Goal: Information Seeking & Learning: Learn about a topic

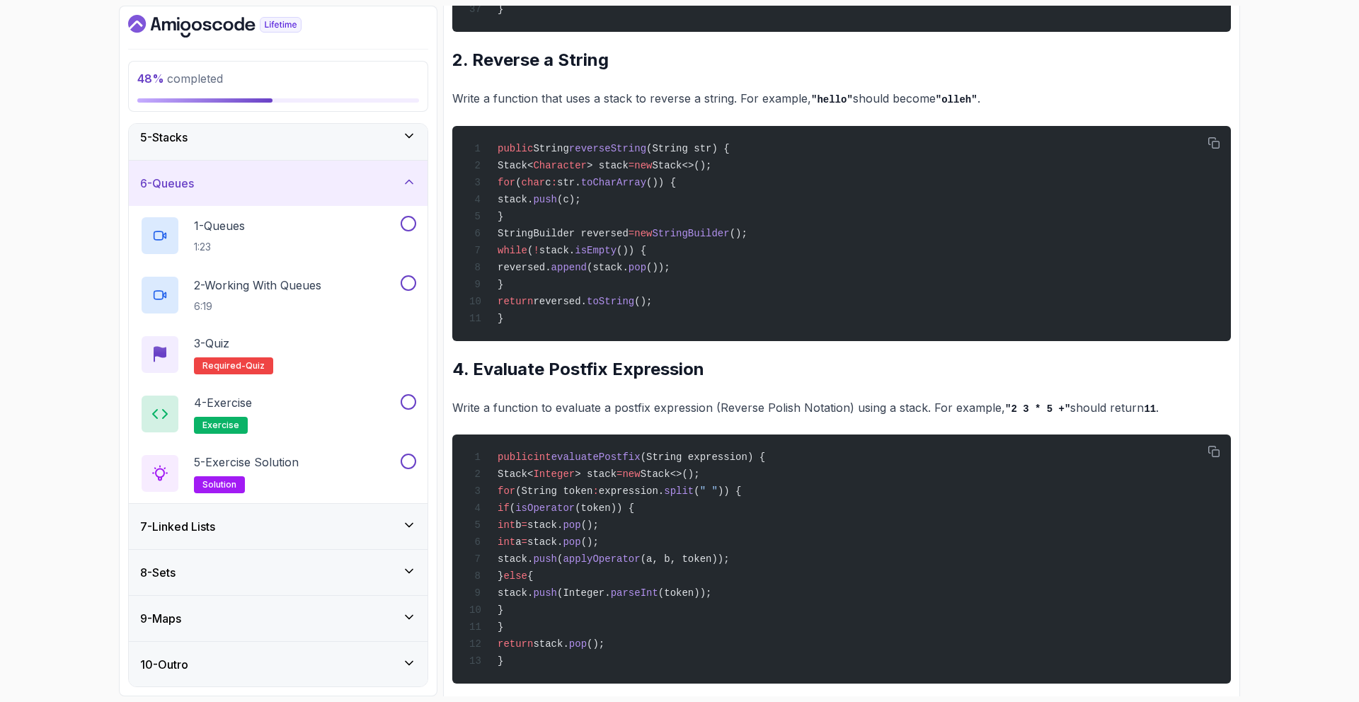
scroll to position [972, 0]
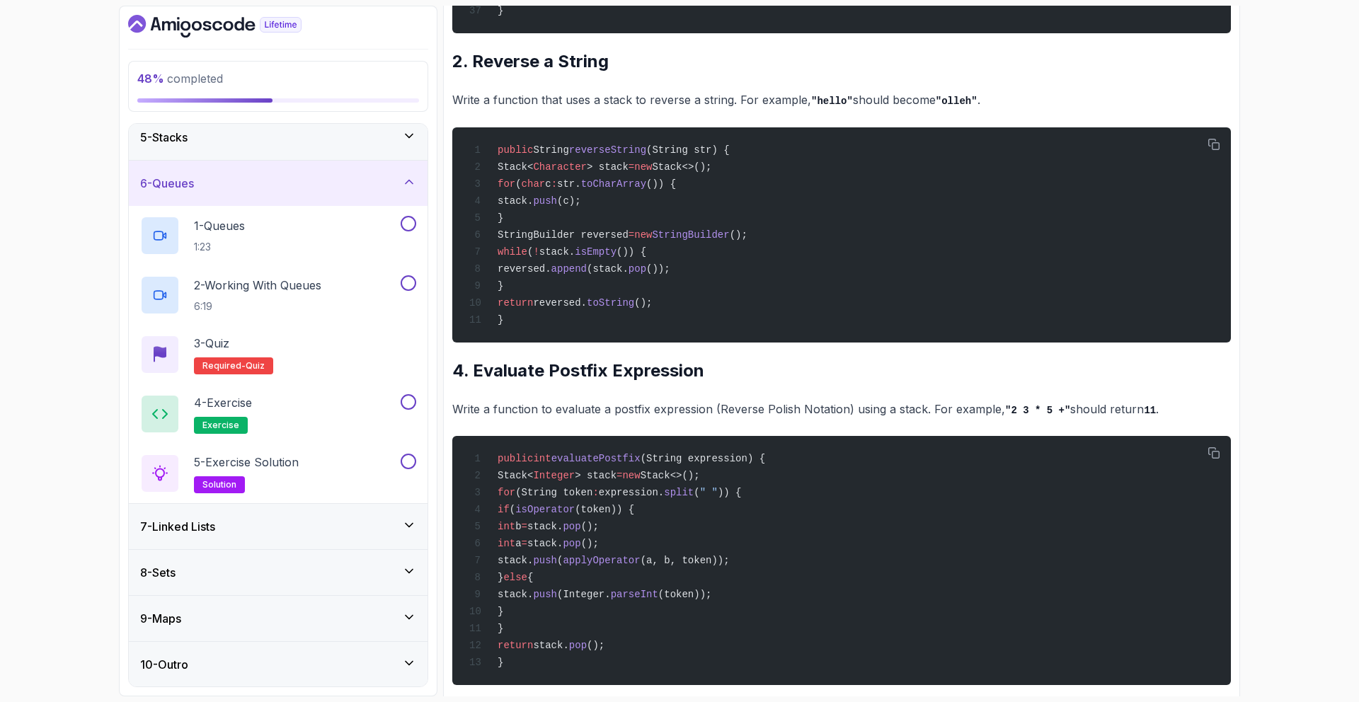
click at [221, 25] on icon "Dashboard" at bounding box center [214, 26] width 173 height 23
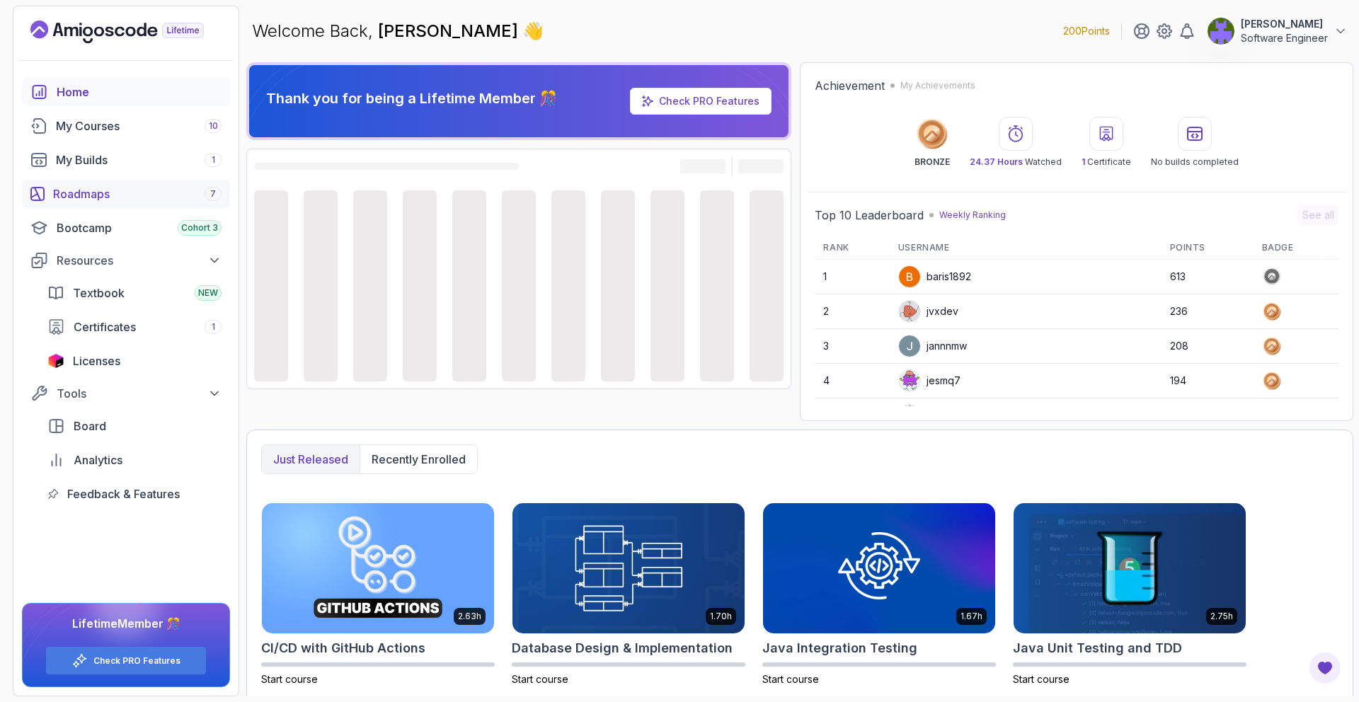
click at [147, 190] on div "Roadmaps 7" at bounding box center [137, 193] width 168 height 17
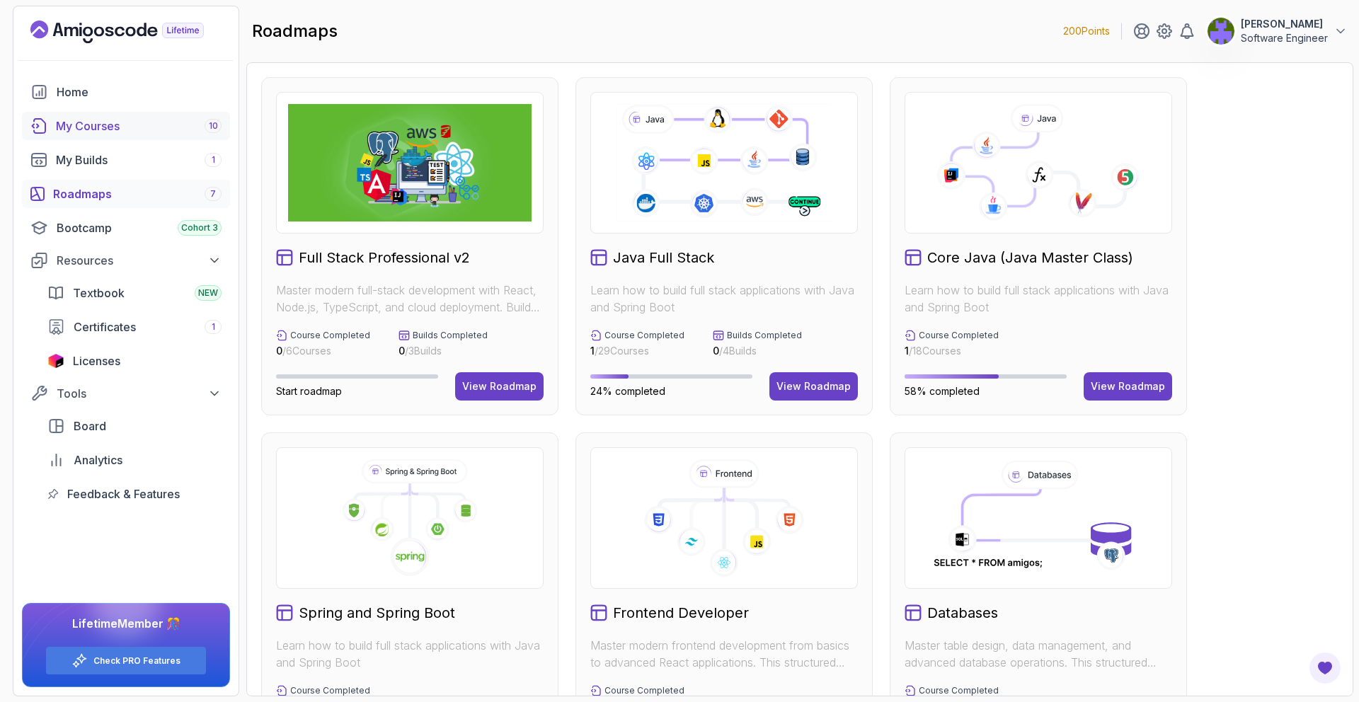
click at [164, 131] on div "My Courses 10" at bounding box center [139, 125] width 166 height 17
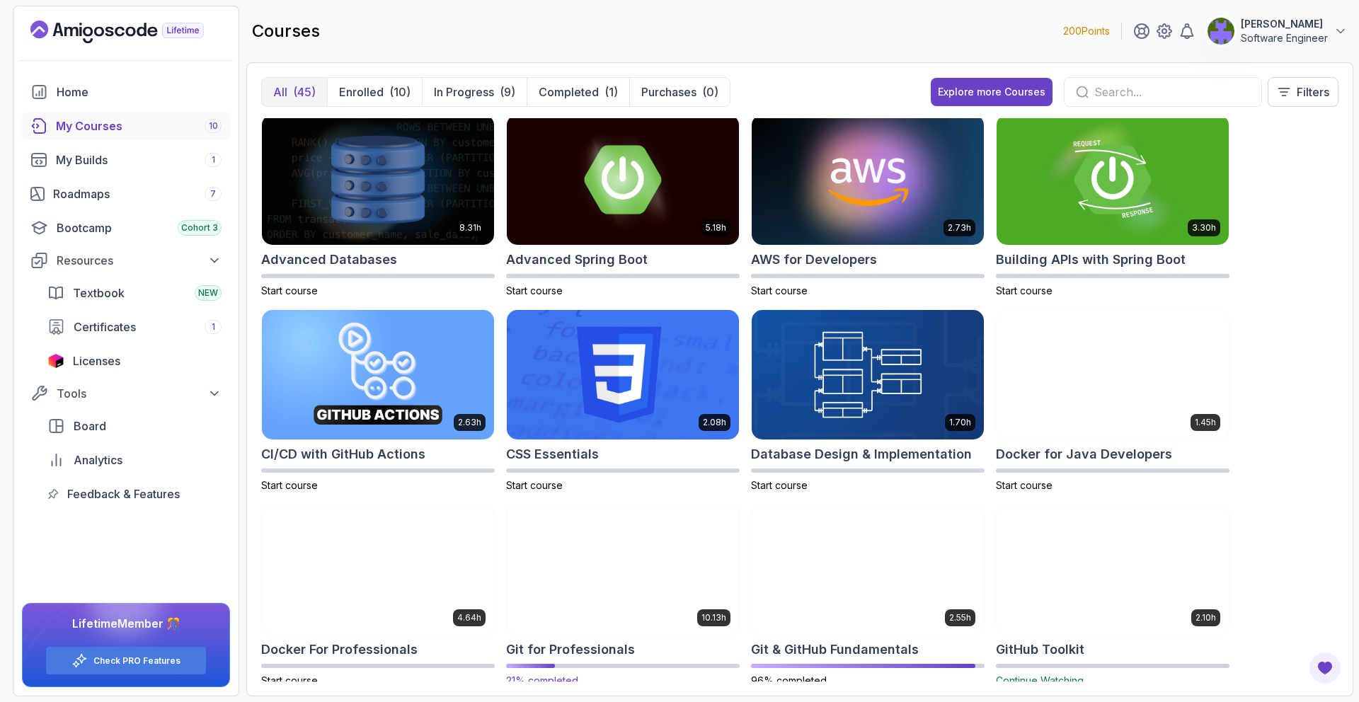
scroll to position [6, 0]
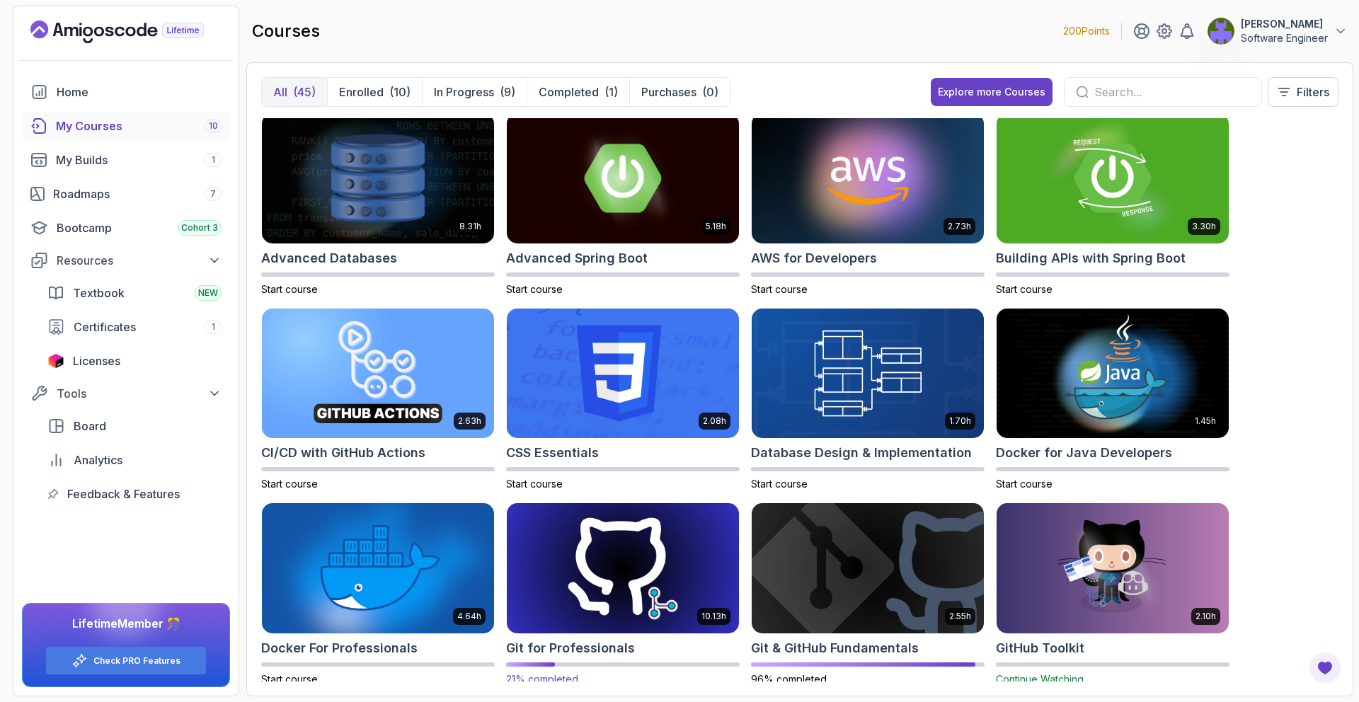
click at [697, 534] on img at bounding box center [622, 568] width 243 height 137
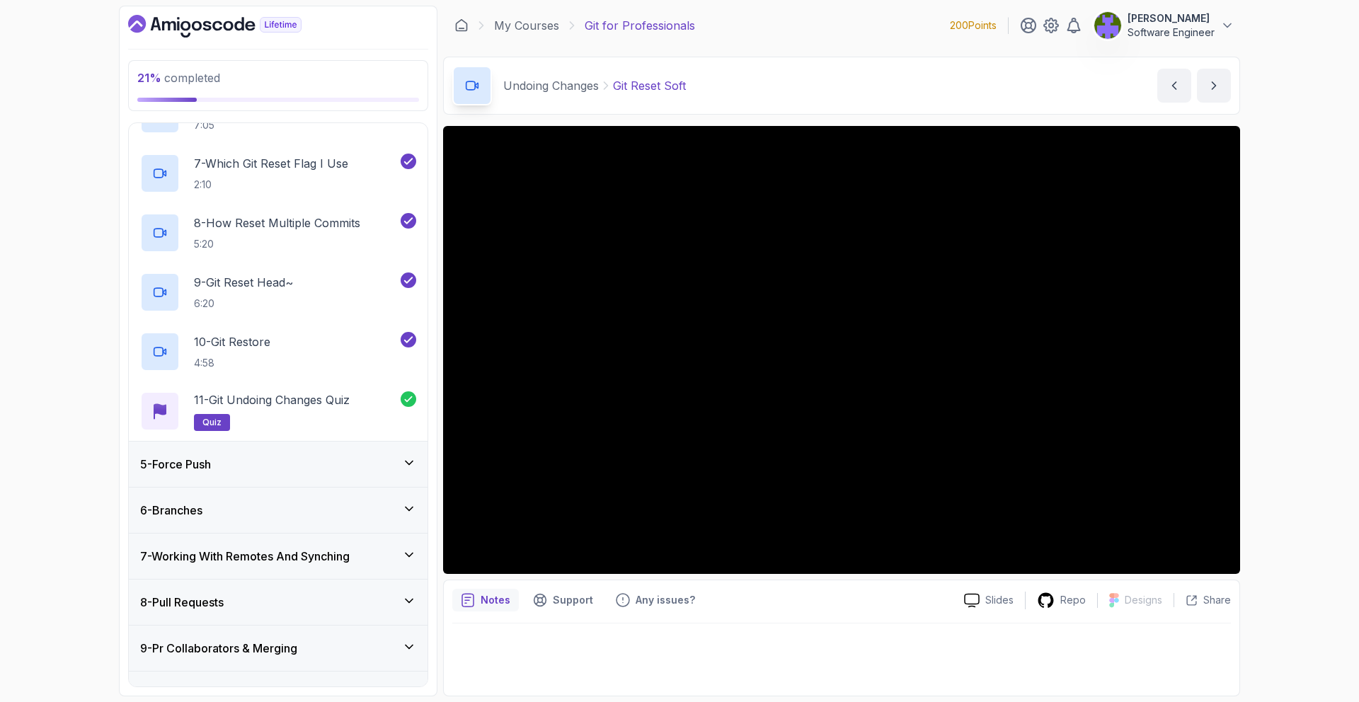
scroll to position [522, 0]
click at [410, 430] on div "11 - Git Undoing Changes Quiz quiz" at bounding box center [278, 408] width 299 height 59
click at [403, 444] on div "5 - Force Push" at bounding box center [278, 461] width 299 height 45
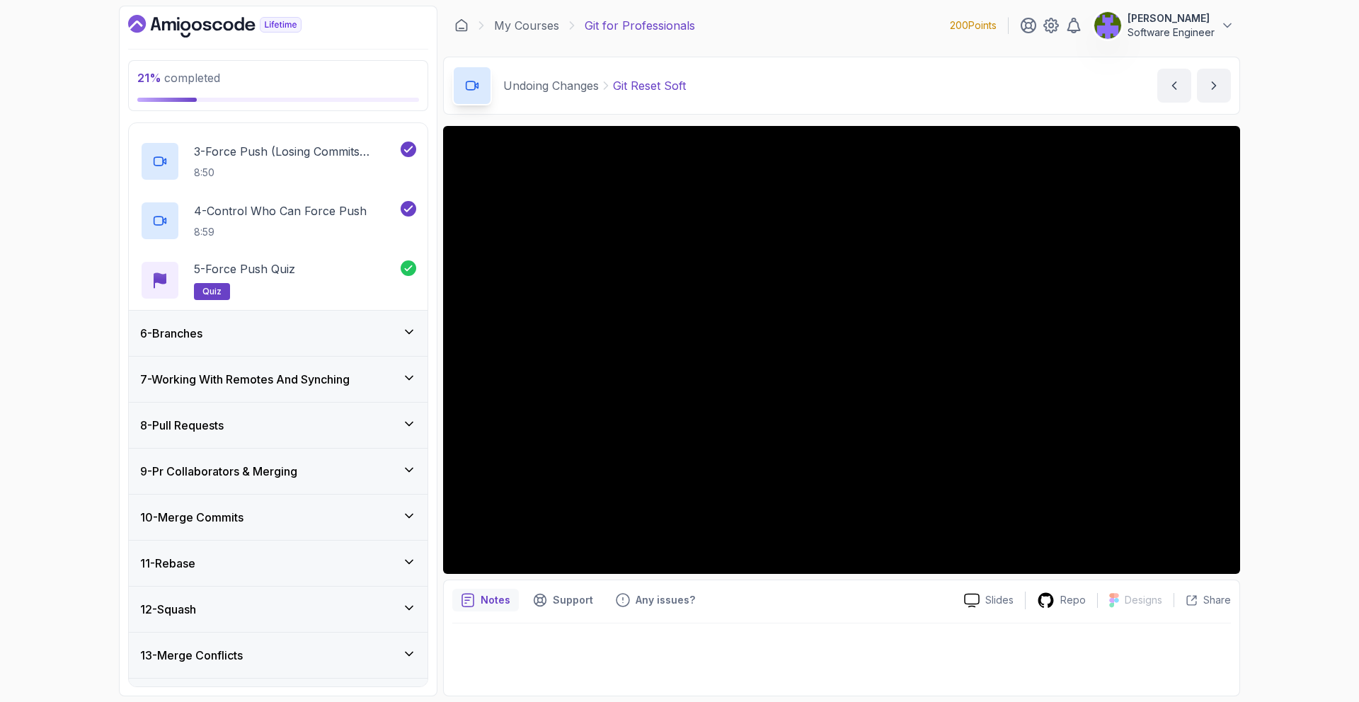
scroll to position [270, 0]
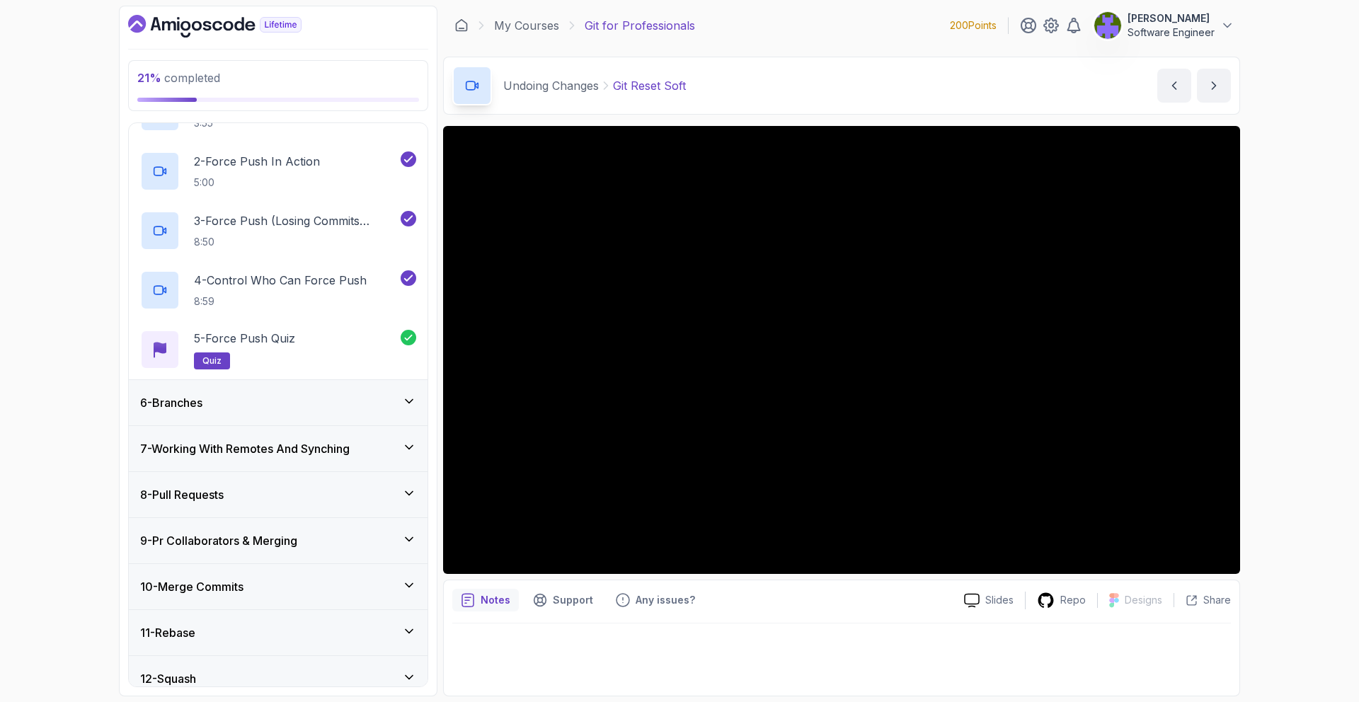
click at [406, 394] on div "6 - Branches" at bounding box center [278, 402] width 299 height 45
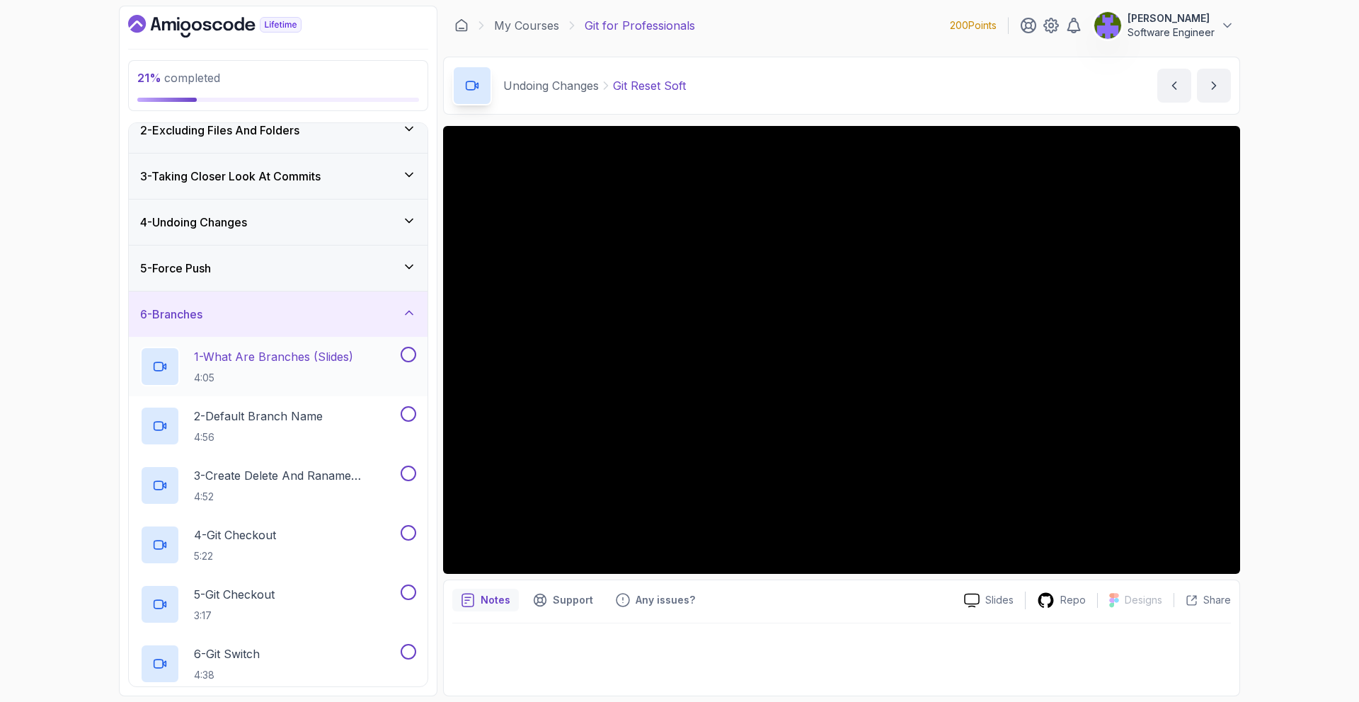
scroll to position [17, 0]
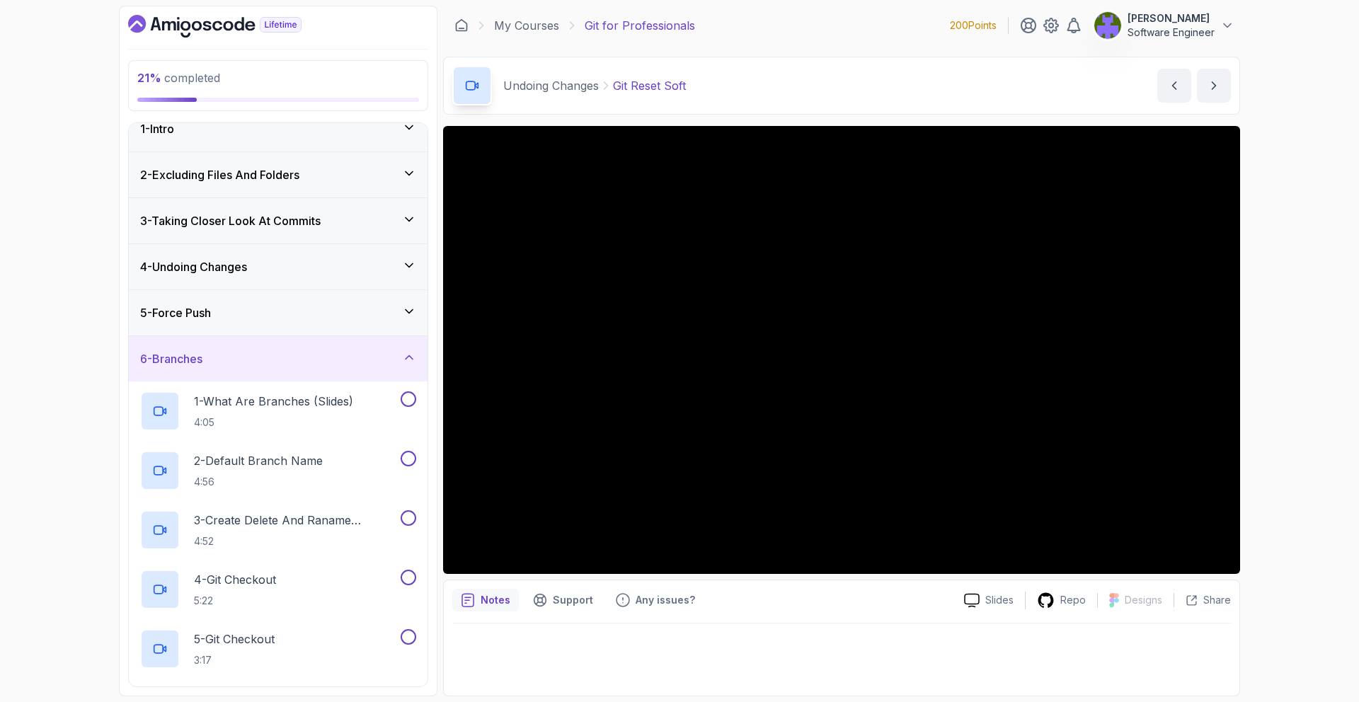
click at [394, 315] on div "5 - Force Push" at bounding box center [278, 312] width 276 height 17
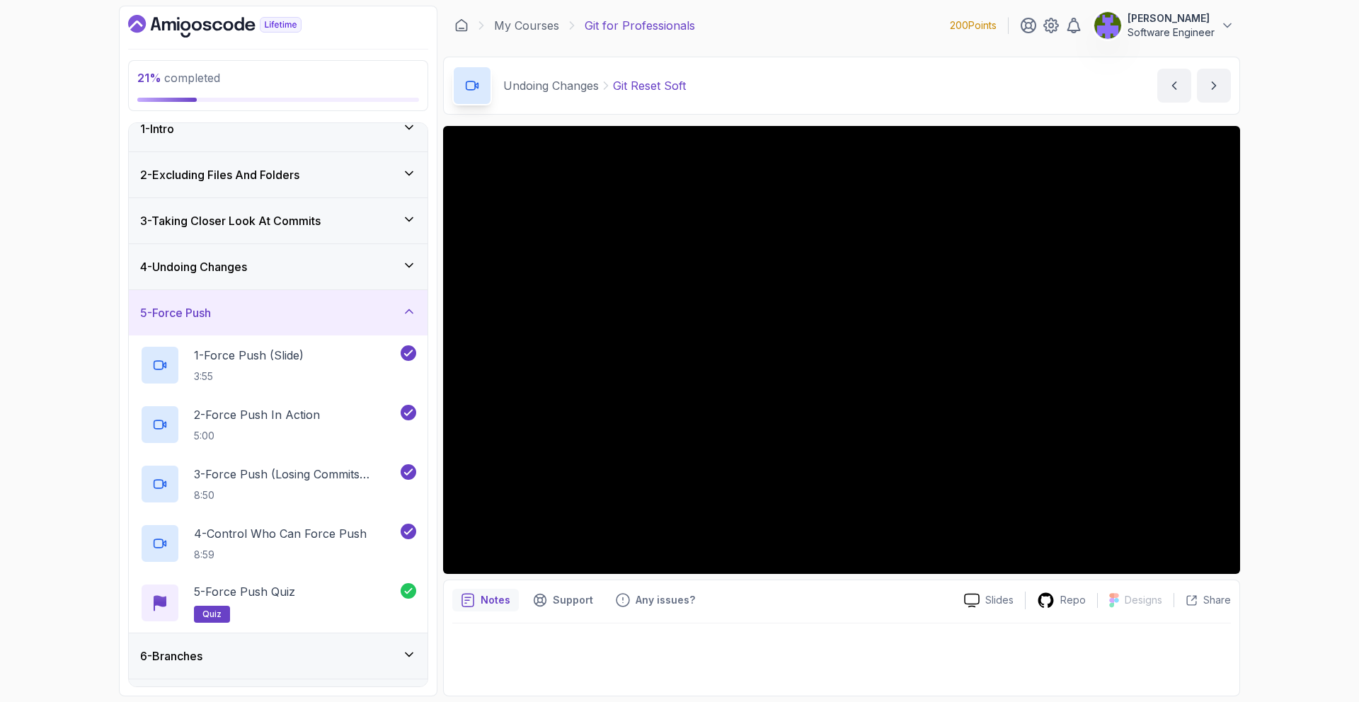
click at [394, 315] on div "5 - Force Push" at bounding box center [278, 312] width 276 height 17
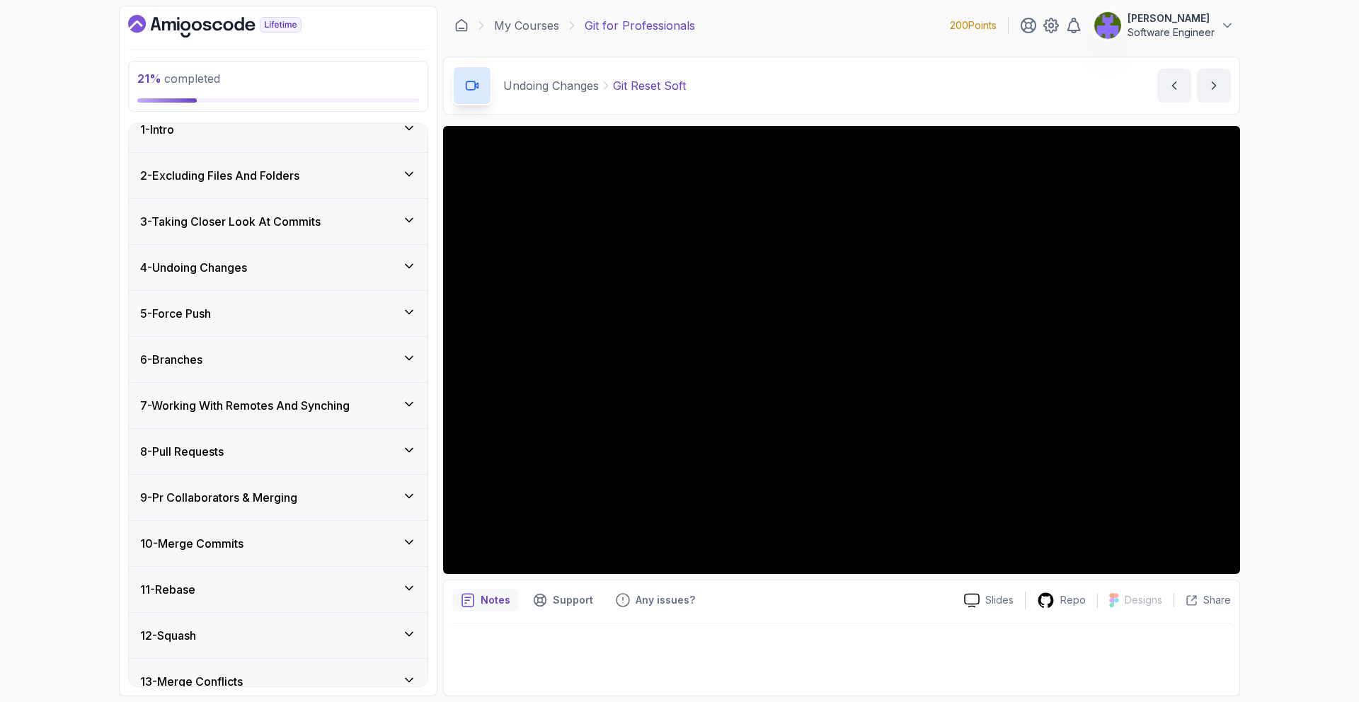
click at [384, 363] on div "6 - Branches" at bounding box center [278, 359] width 276 height 17
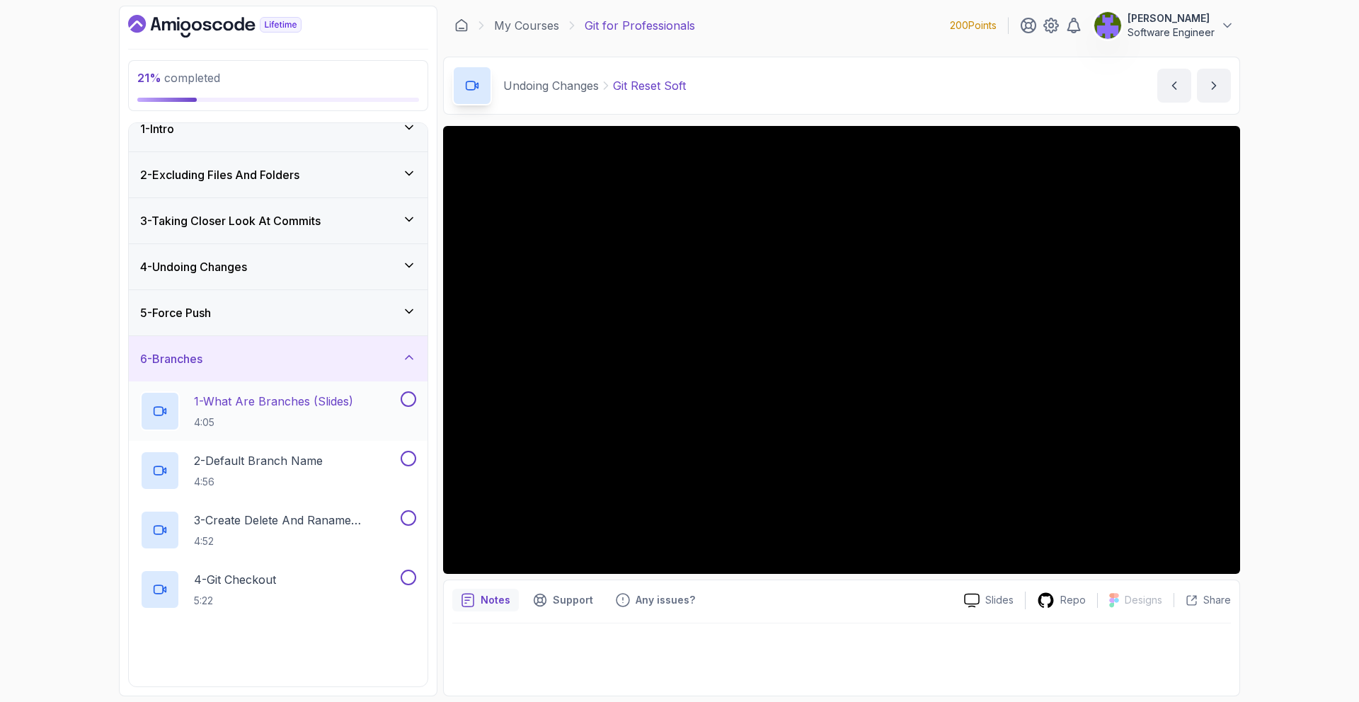
click at [370, 396] on div "1 - What Are Branches (Slides) 4:05" at bounding box center [269, 411] width 258 height 40
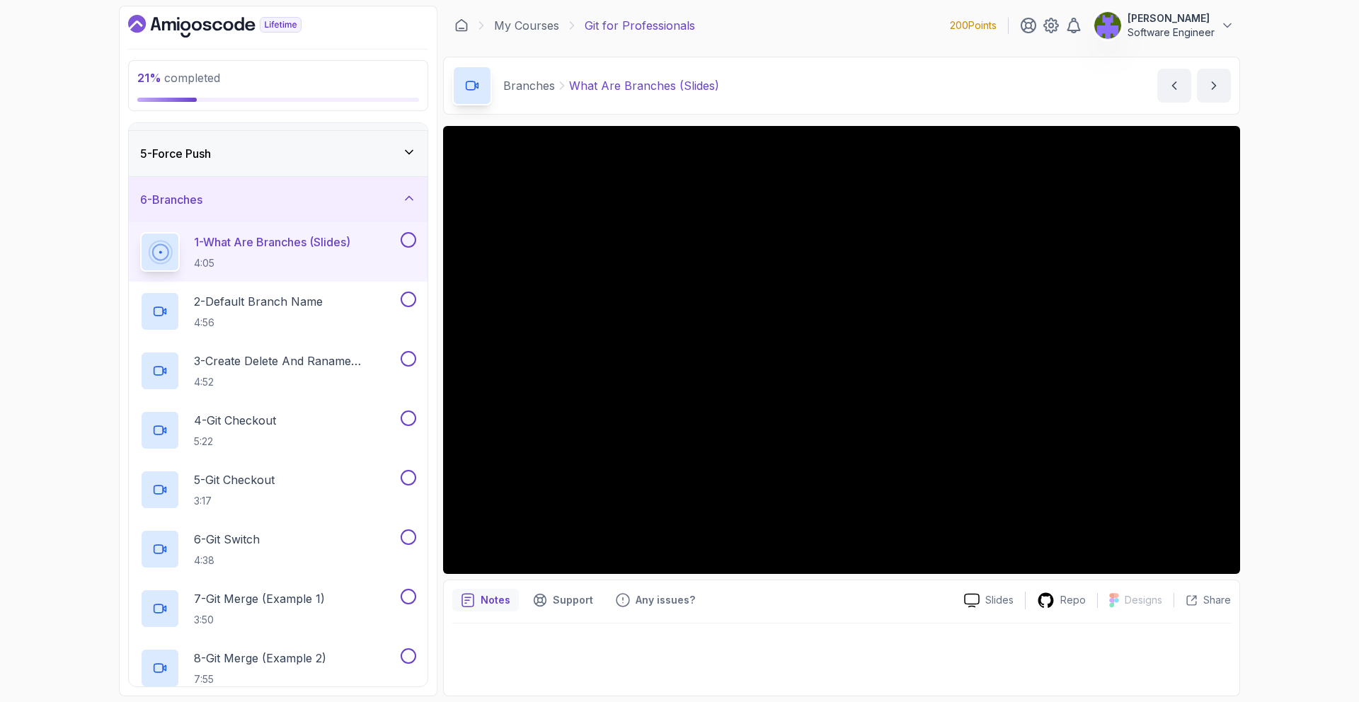
scroll to position [179, 0]
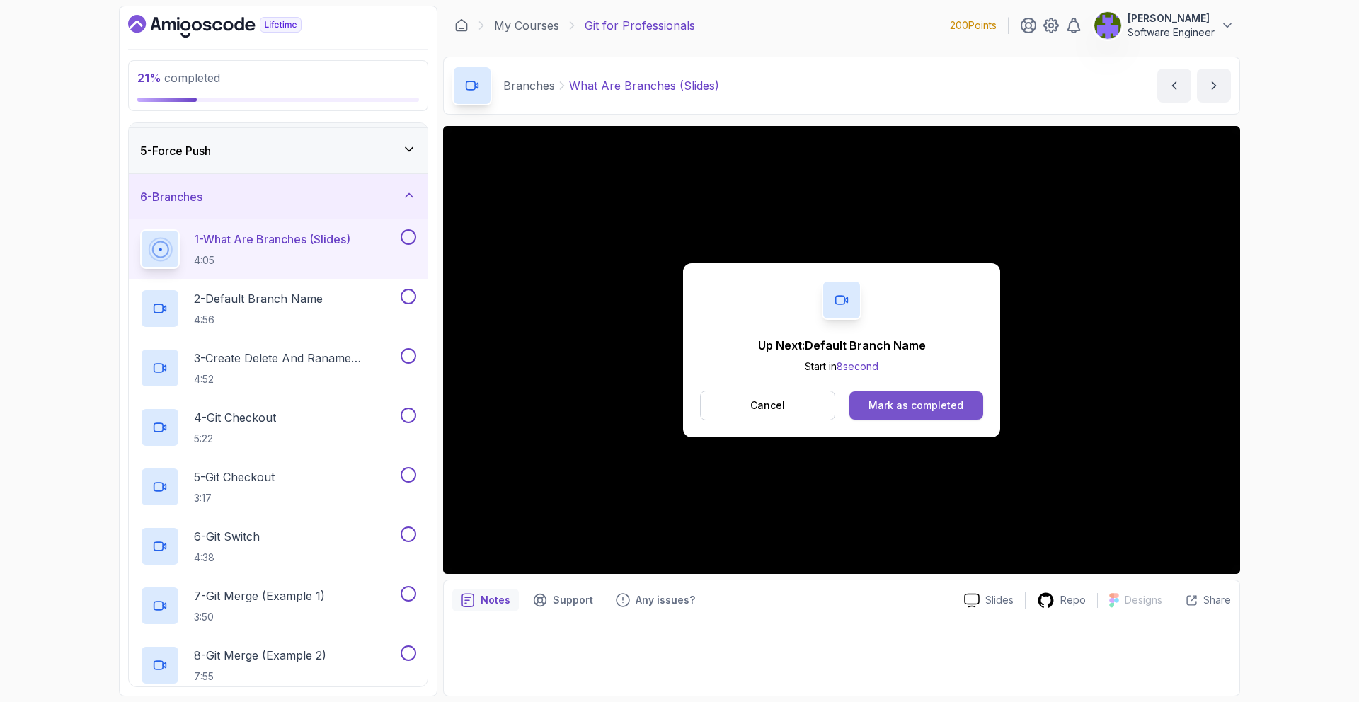
click at [941, 410] on div "Mark as completed" at bounding box center [916, 406] width 95 height 14
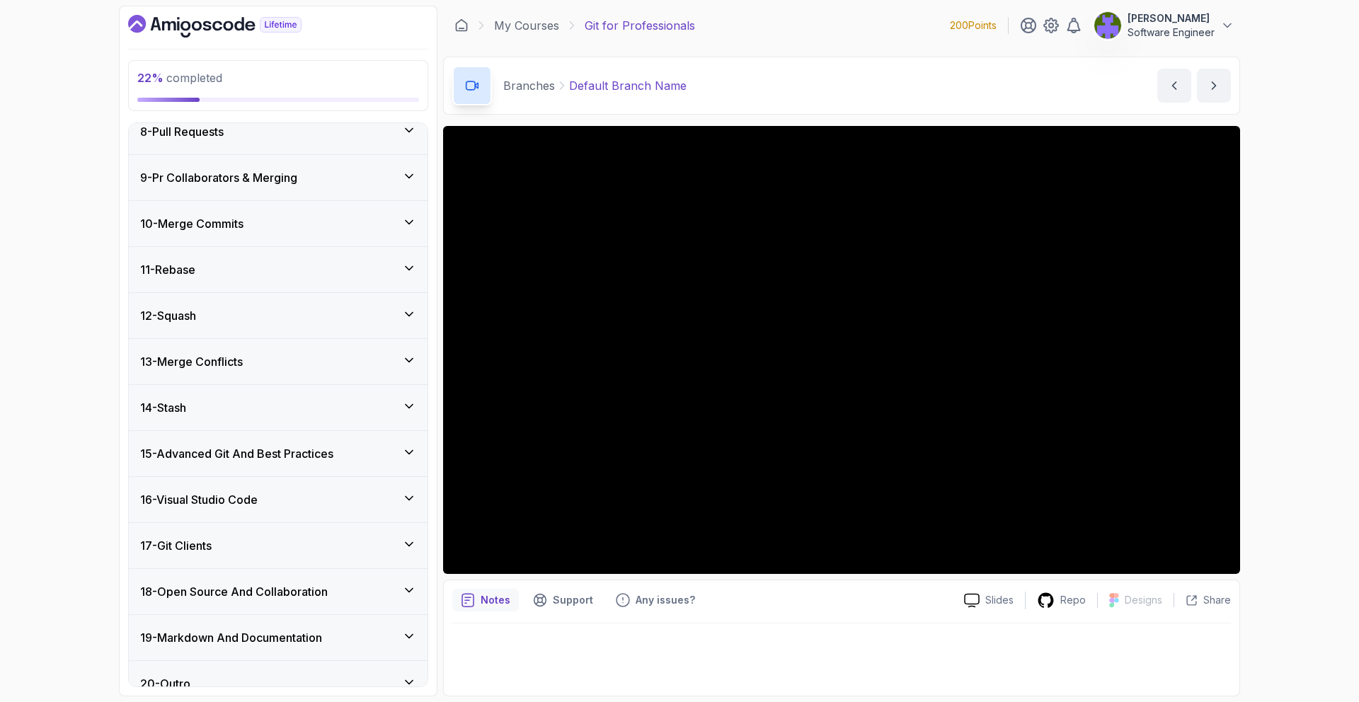
scroll to position [1248, 0]
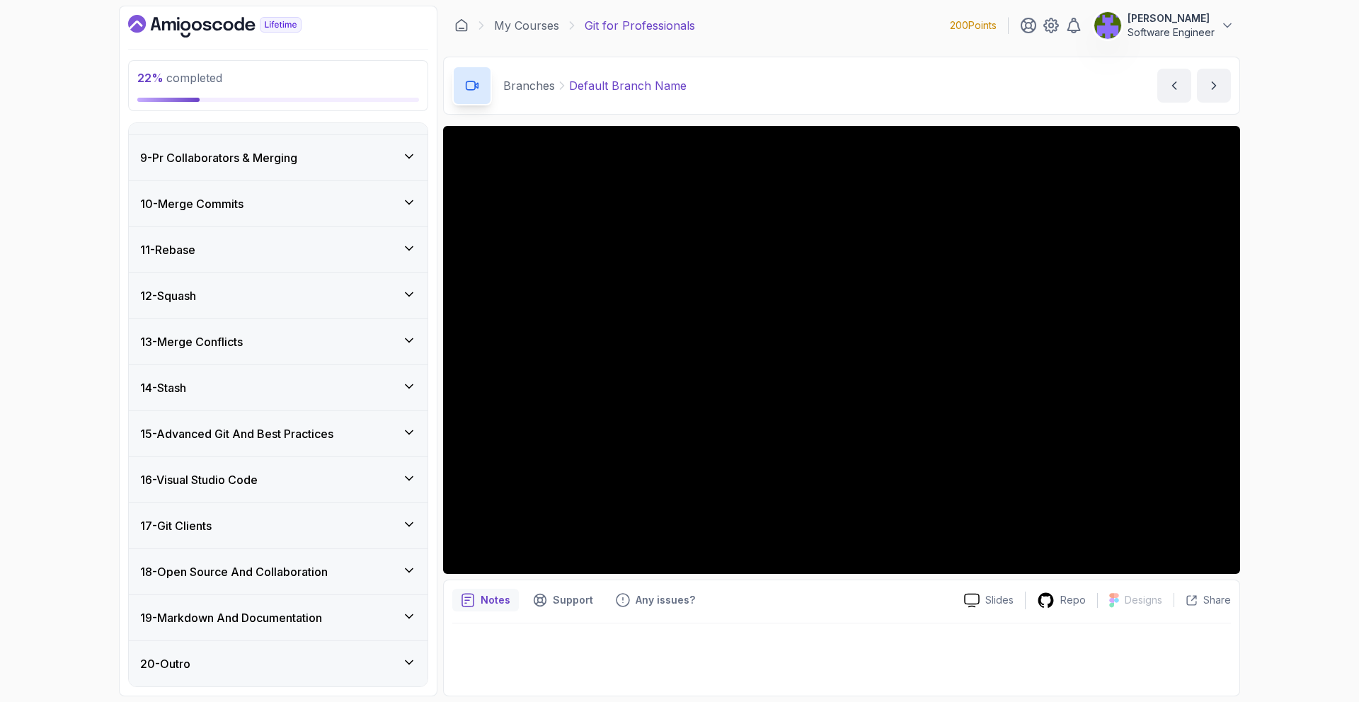
click at [348, 256] on div "11 - Rebase" at bounding box center [278, 249] width 276 height 17
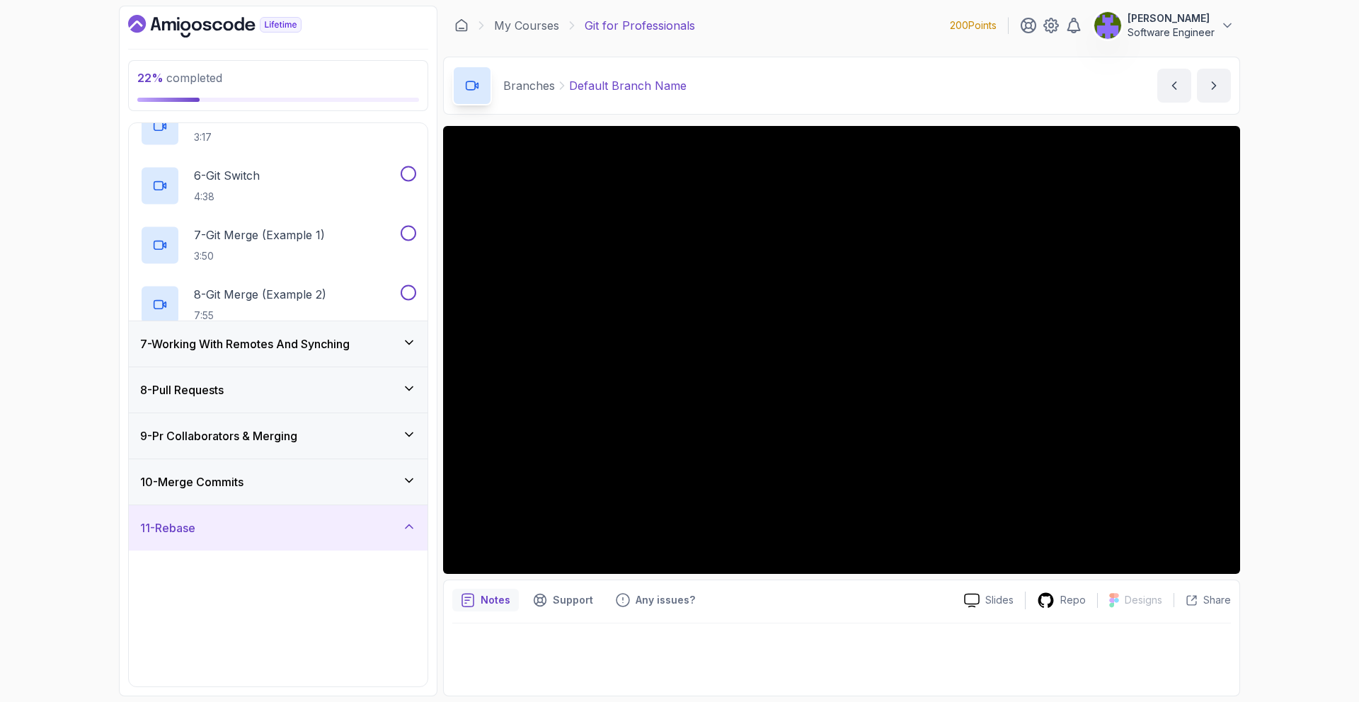
scroll to position [356, 0]
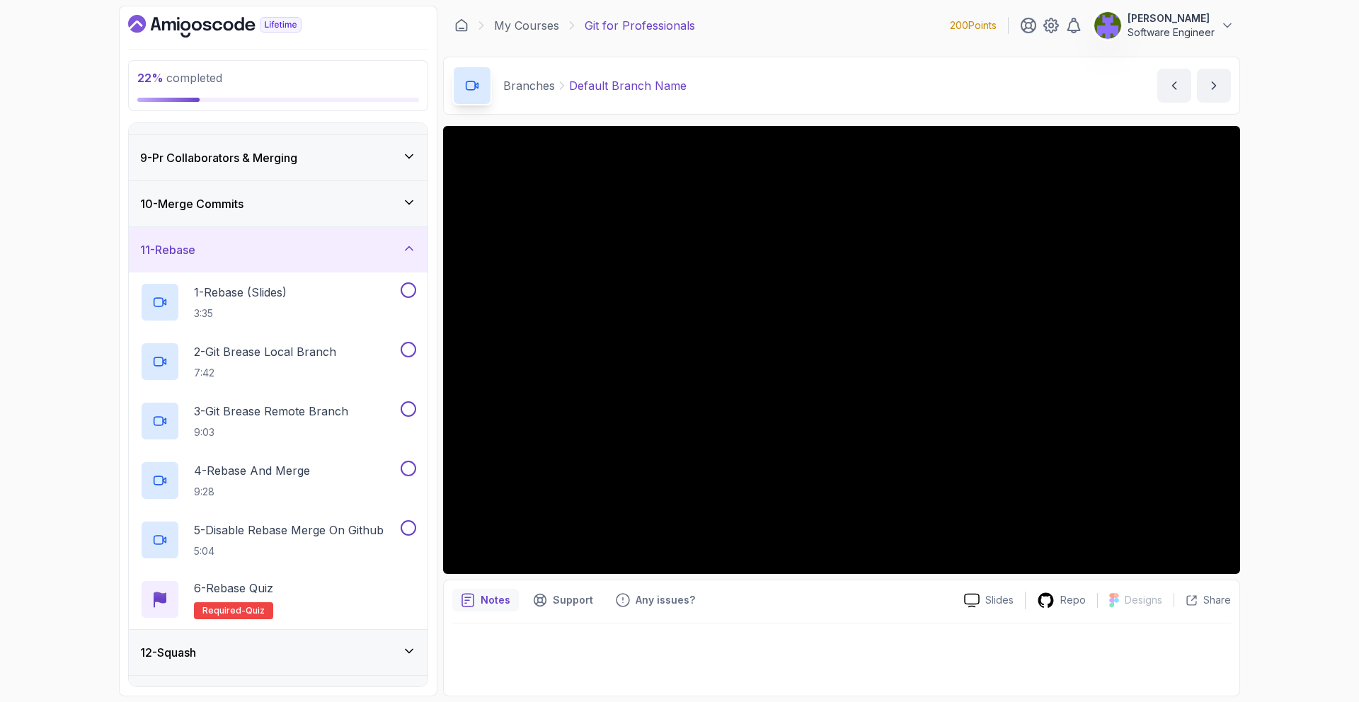
click at [368, 258] on div "11 - Rebase" at bounding box center [278, 249] width 276 height 17
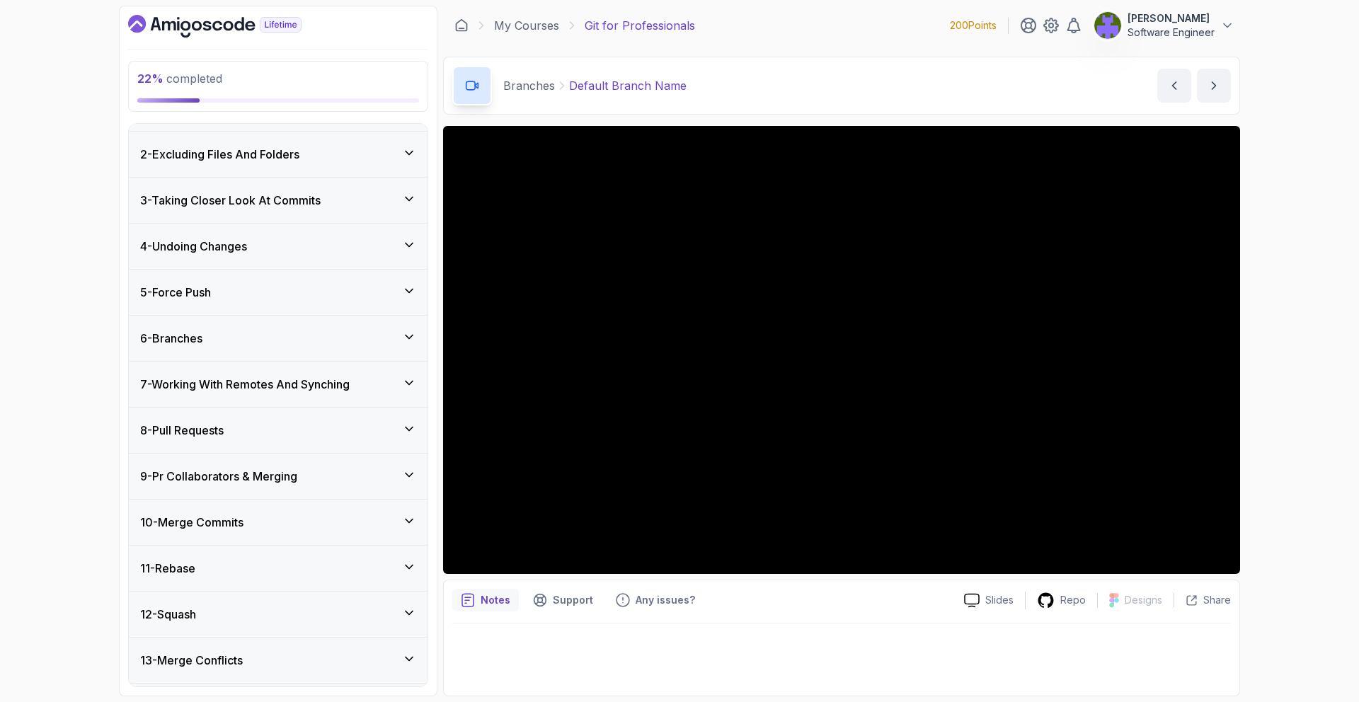
scroll to position [0, 0]
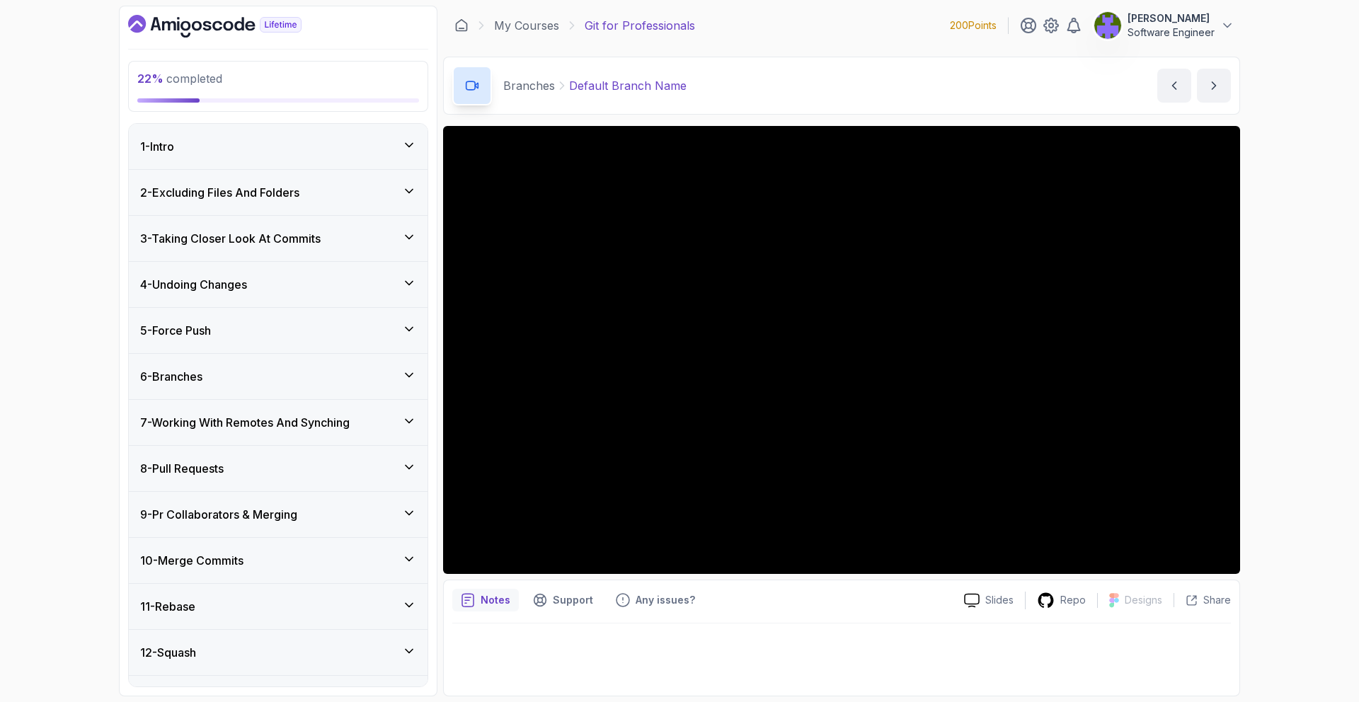
click at [336, 409] on div "7 - Working With Remotes And Synching" at bounding box center [278, 422] width 299 height 45
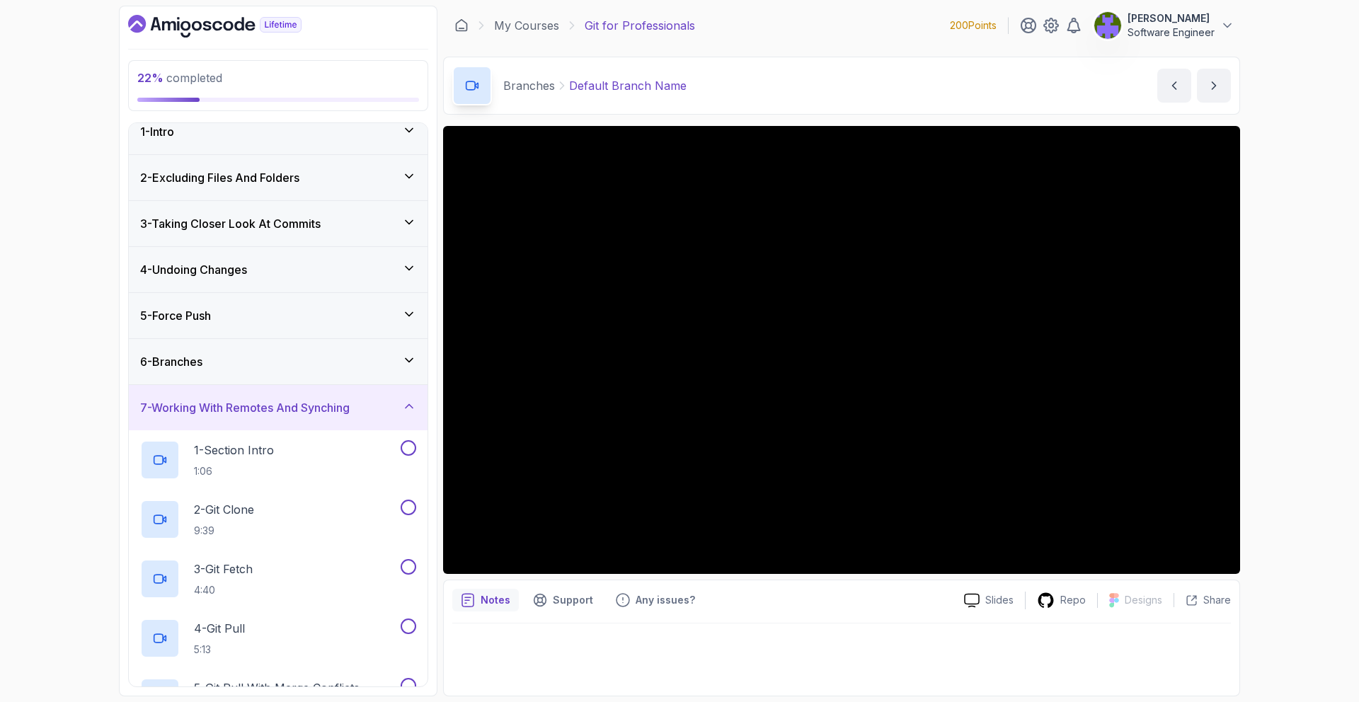
scroll to position [22, 0]
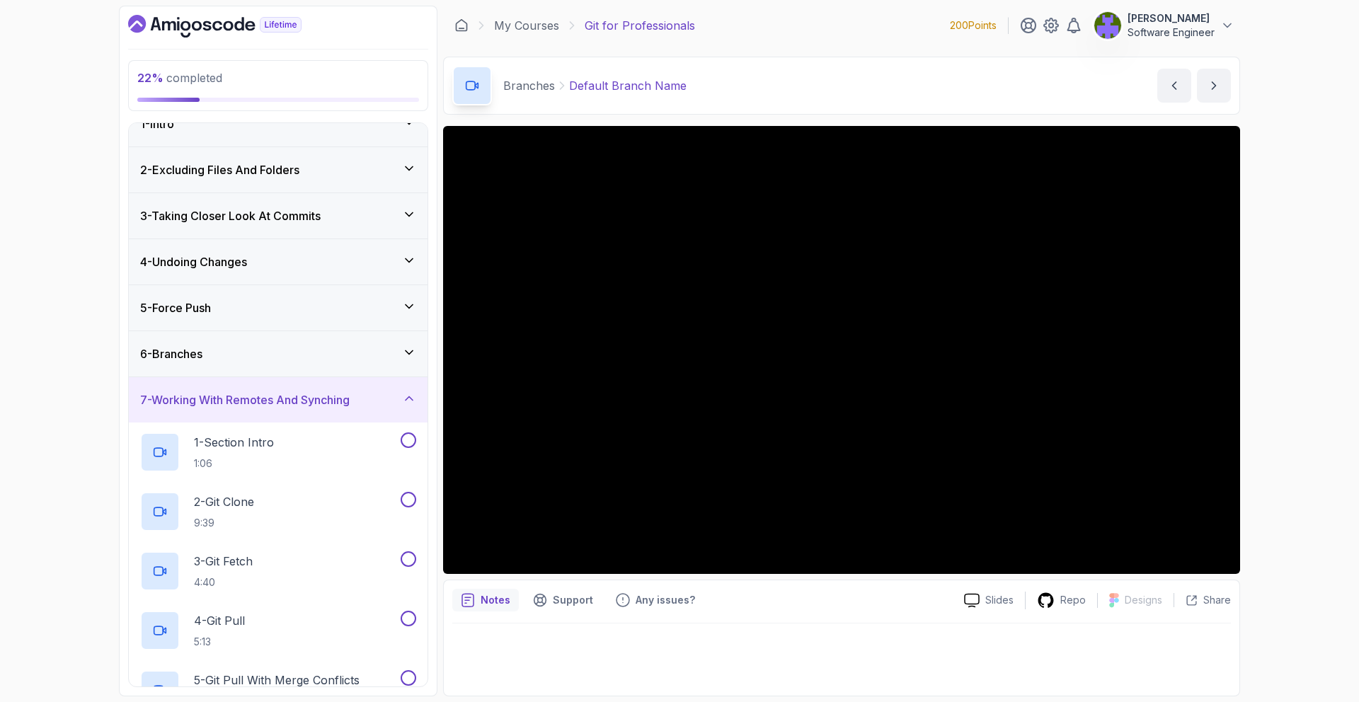
click at [359, 344] on div "6 - Branches" at bounding box center [278, 353] width 299 height 45
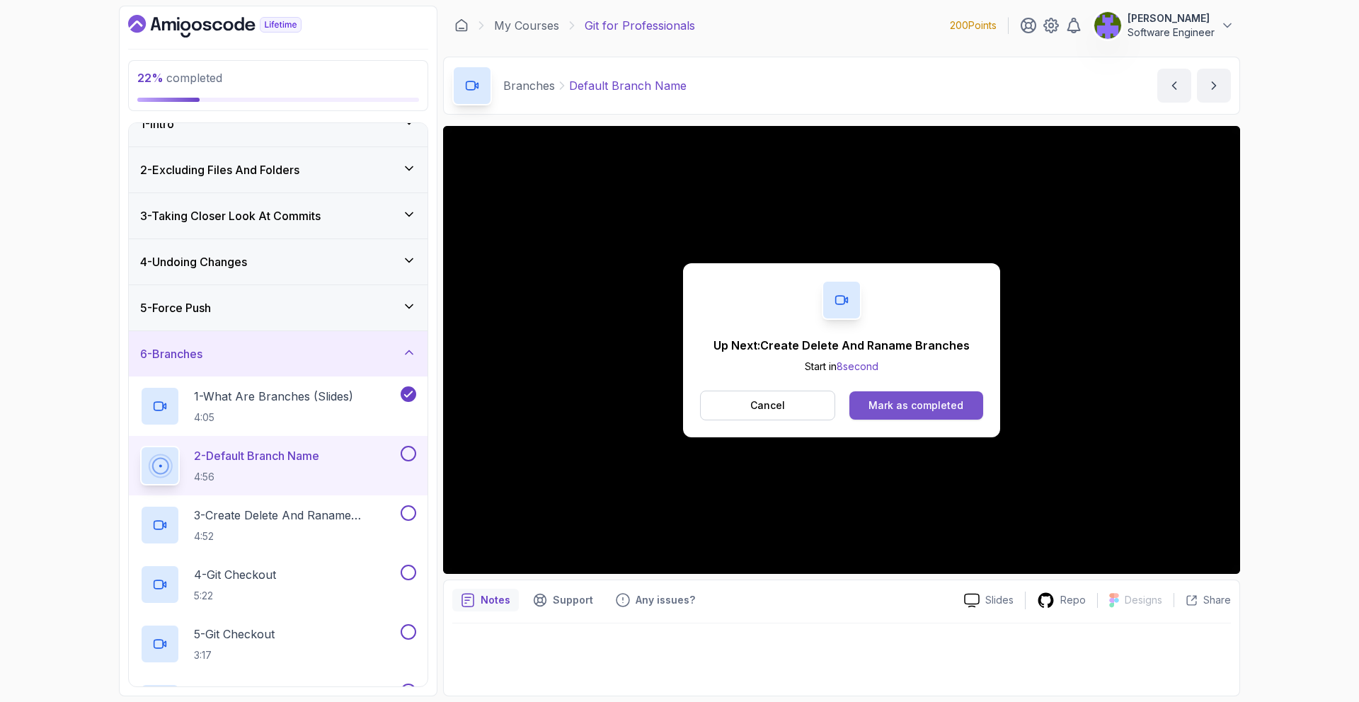
click at [914, 405] on div "Mark as completed" at bounding box center [916, 406] width 95 height 14
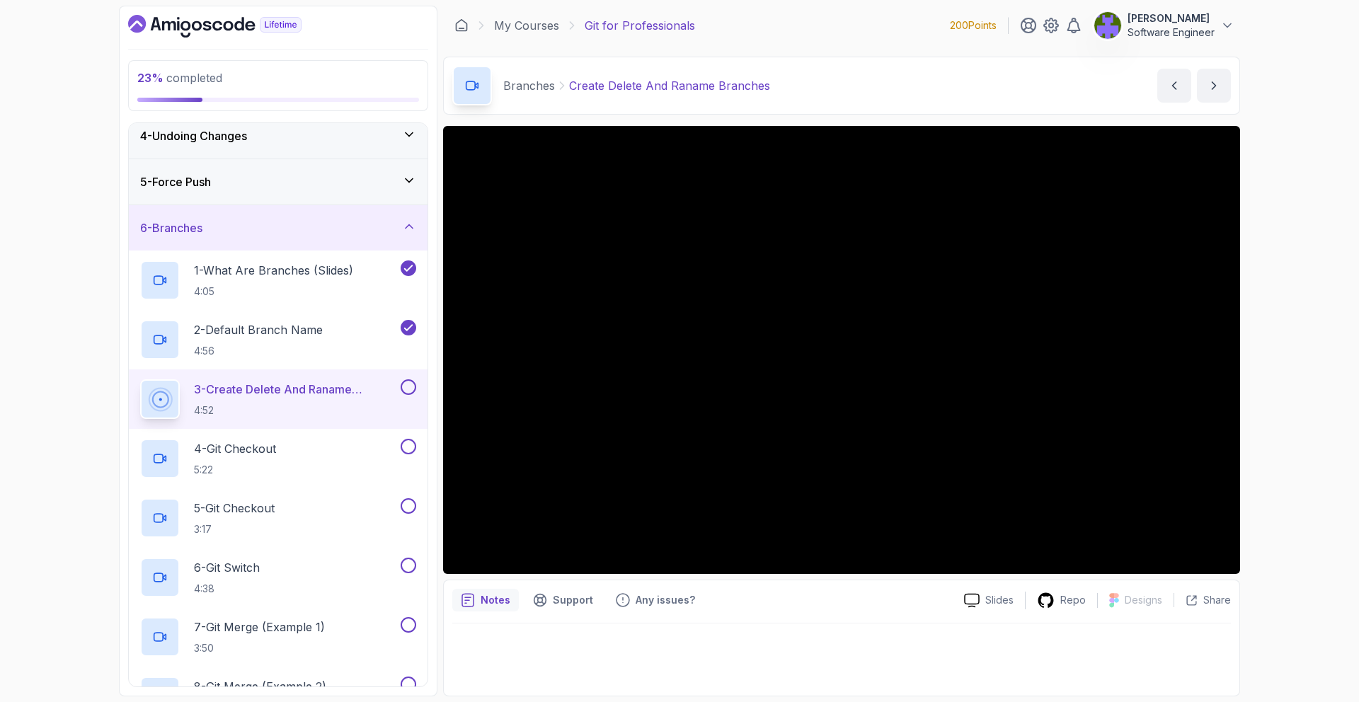
scroll to position [152, 0]
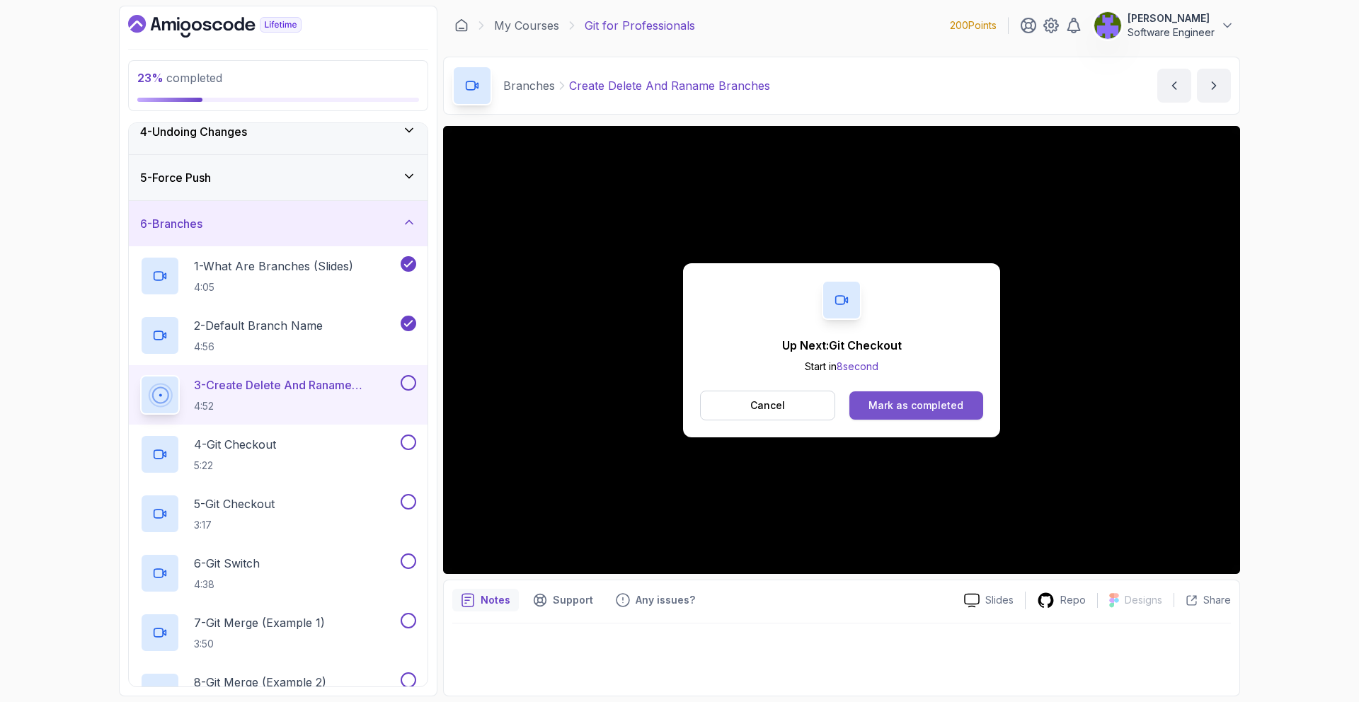
click at [868, 396] on button "Mark as completed" at bounding box center [916, 405] width 134 height 28
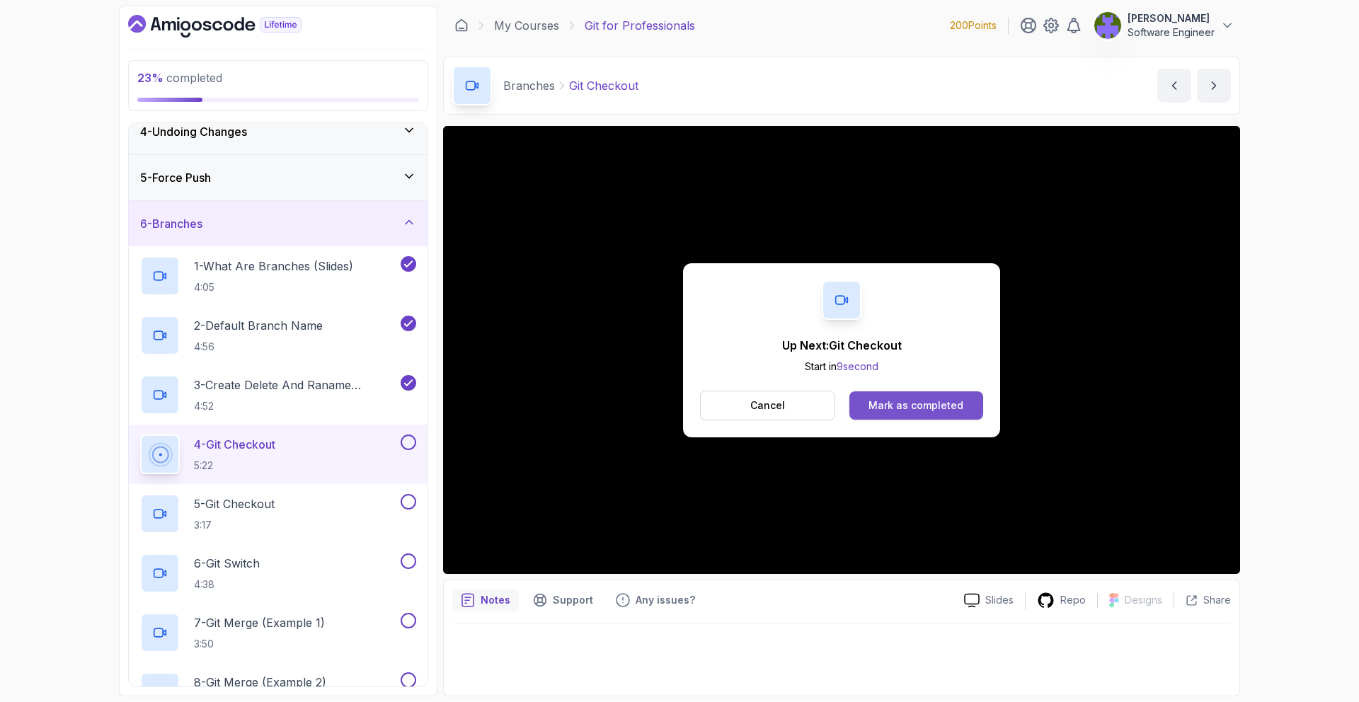
click at [908, 406] on div "Mark as completed" at bounding box center [916, 406] width 95 height 14
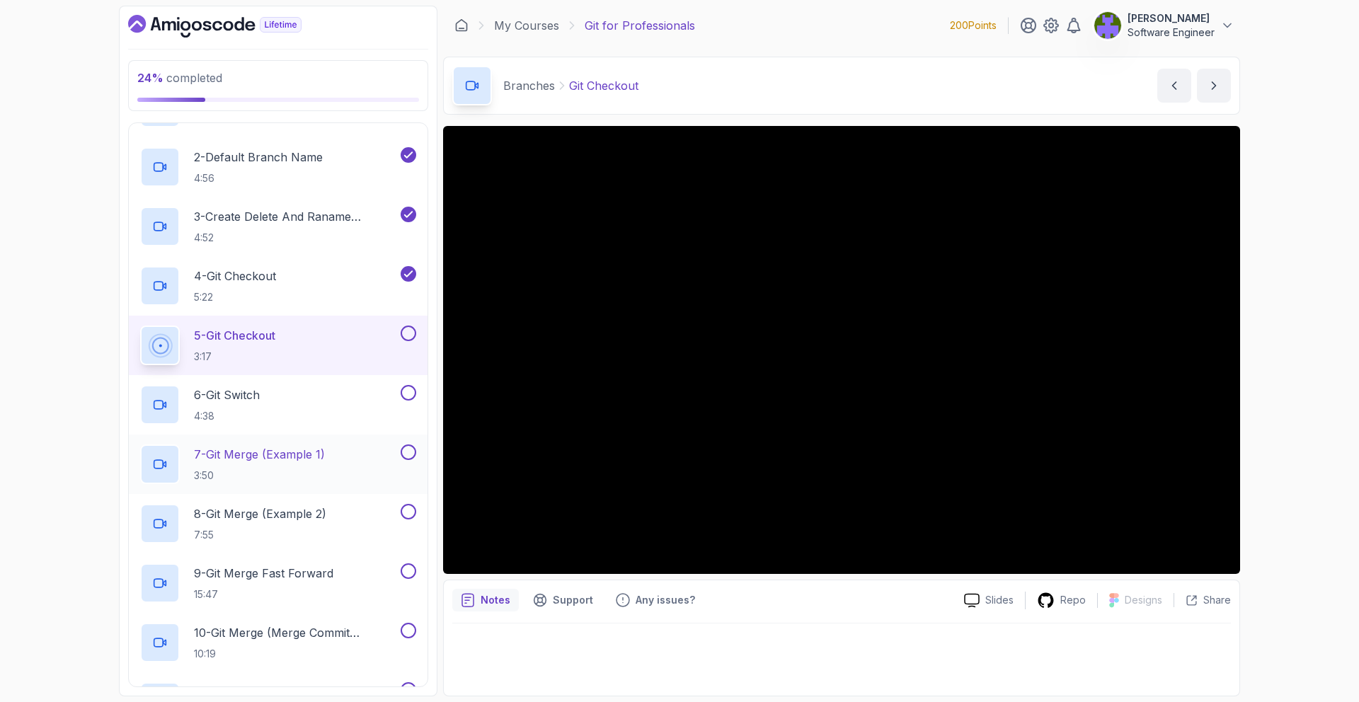
scroll to position [323, 0]
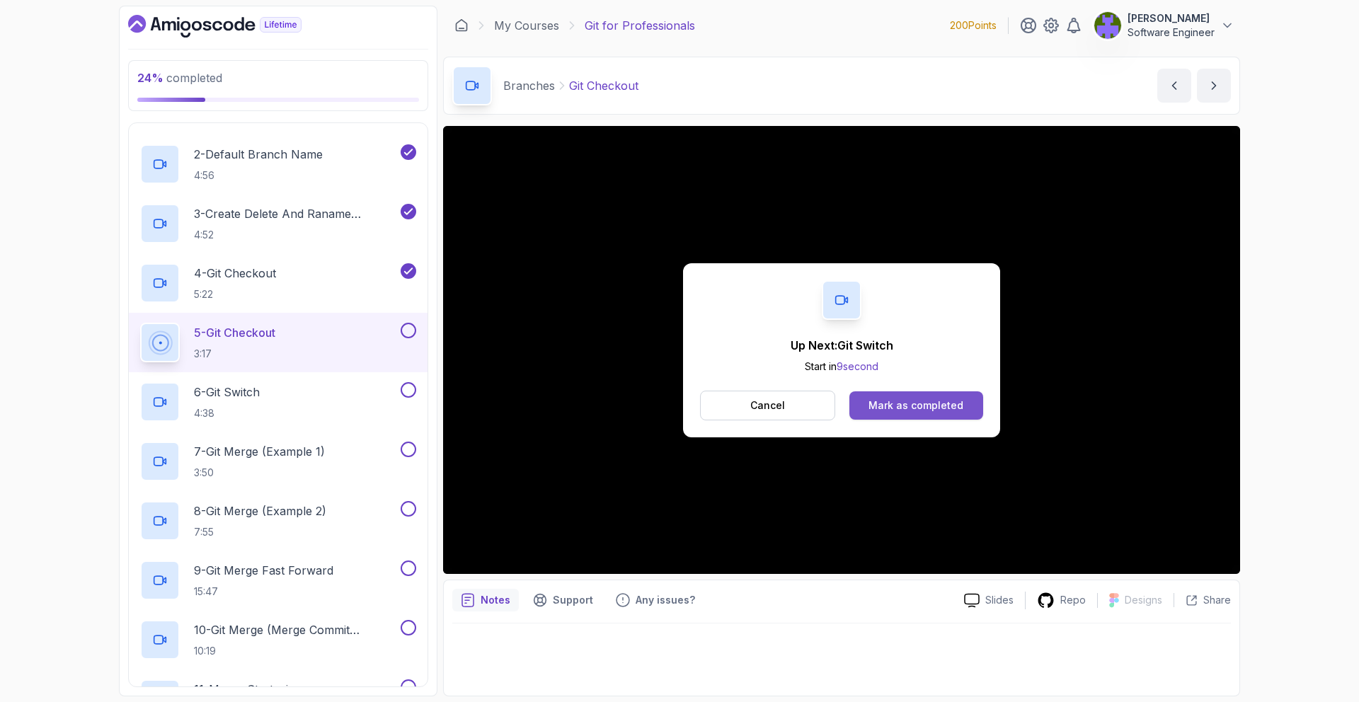
click at [941, 399] on div "Mark as completed" at bounding box center [916, 406] width 95 height 14
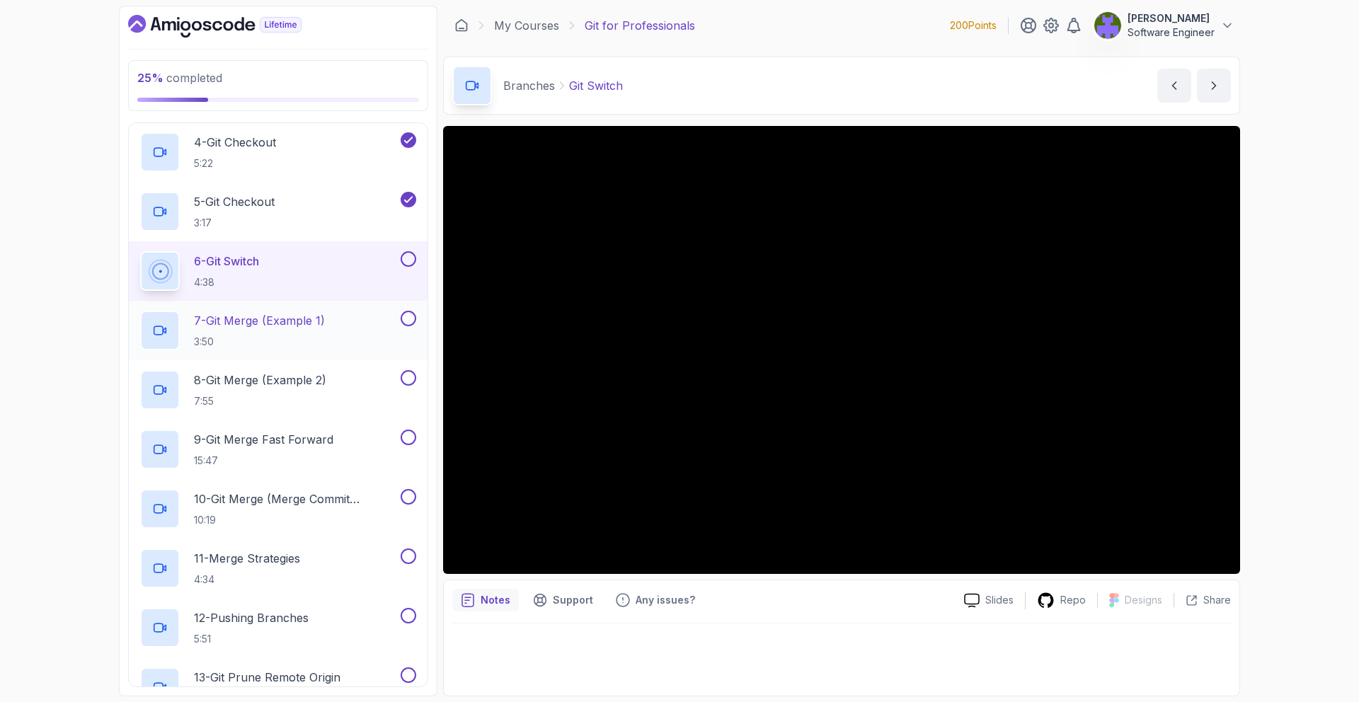
scroll to position [463, 0]
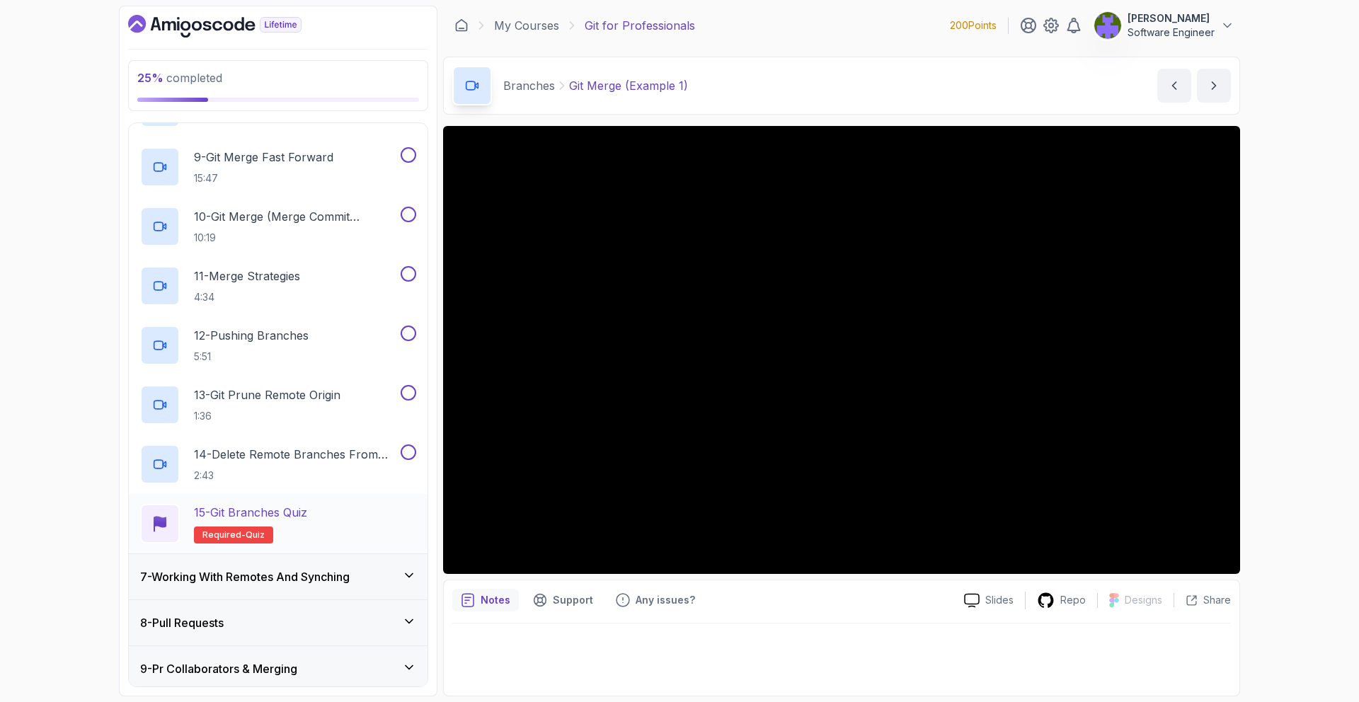
scroll to position [590, 0]
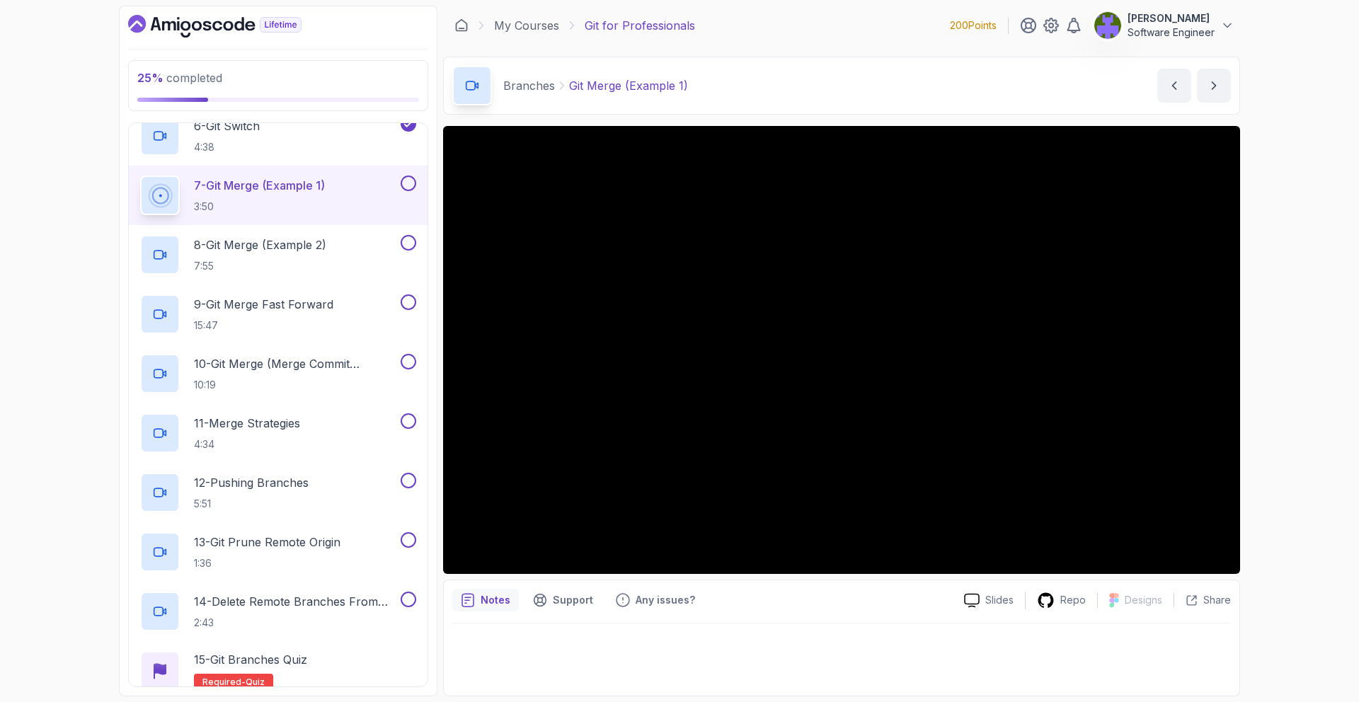
click at [1302, 347] on div "25 % completed 1 - Intro 2 - Excluding Files And Folders 3 - Taking Closer Look…" at bounding box center [679, 351] width 1359 height 702
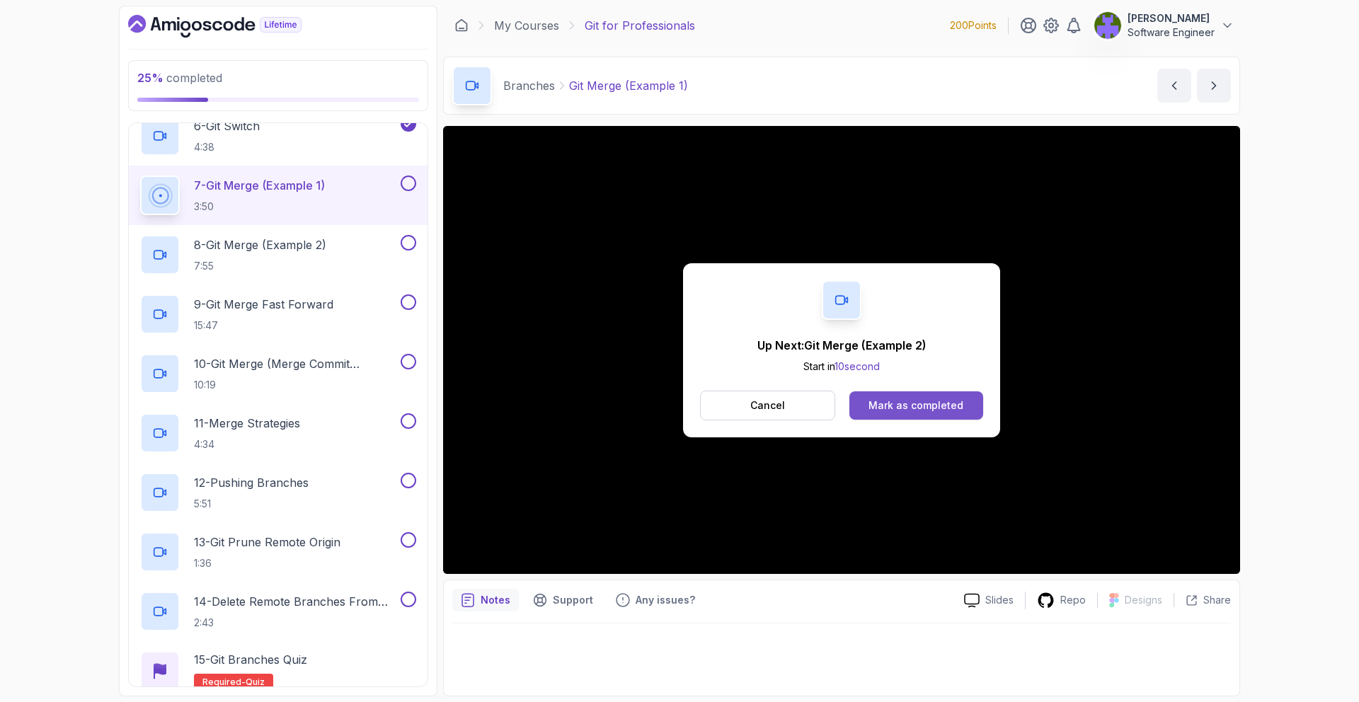
click at [912, 414] on button "Mark as completed" at bounding box center [916, 405] width 134 height 28
